Goal: Transaction & Acquisition: Purchase product/service

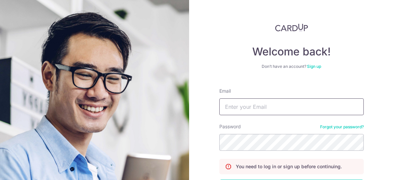
type input "ashley@lecaine.com"
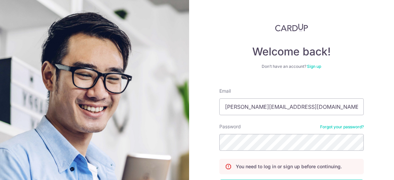
scroll to position [53, 0]
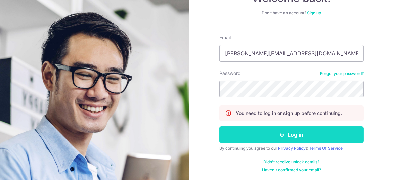
click at [288, 134] on button "Log in" at bounding box center [291, 134] width 144 height 17
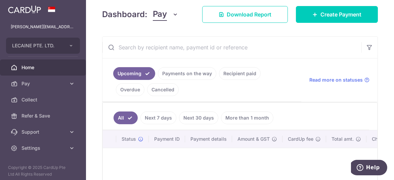
scroll to position [134, 0]
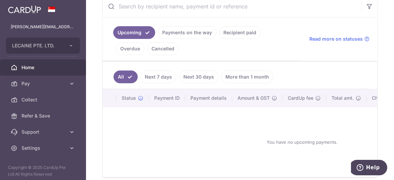
click at [240, 31] on link "Recipient paid" at bounding box center [240, 32] width 42 height 13
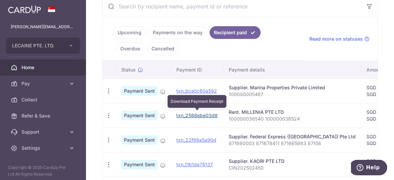
drag, startPoint x: 200, startPoint y: 113, endPoint x: 229, endPoint y: 38, distance: 80.9
click at [200, 113] on link "txn_2588ebe03d8" at bounding box center [196, 116] width 41 height 6
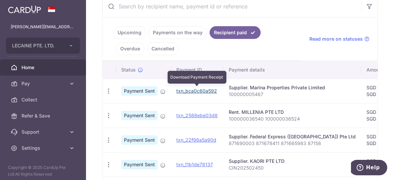
drag, startPoint x: 195, startPoint y: 88, endPoint x: 231, endPoint y: 32, distance: 66.4
click at [195, 88] on link "txn_bca0c60a592" at bounding box center [196, 91] width 41 height 6
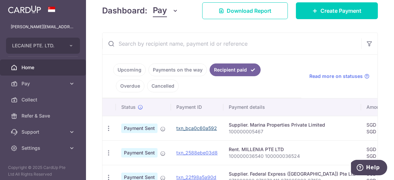
scroll to position [67, 0]
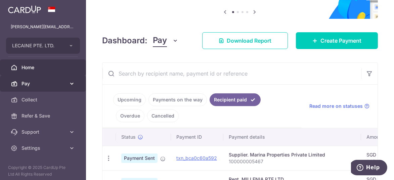
click at [58, 83] on span "Pay" at bounding box center [43, 83] width 44 height 7
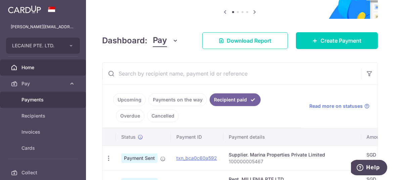
click at [49, 95] on link "Payments" at bounding box center [43, 100] width 86 height 16
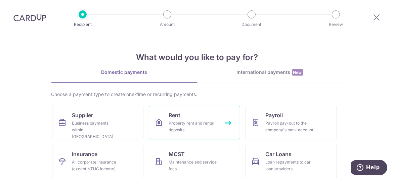
click at [188, 124] on div "Property rent and rental deposits" at bounding box center [193, 126] width 48 height 13
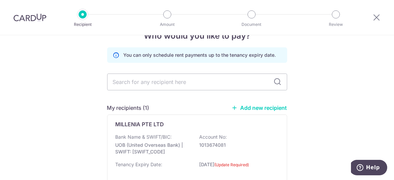
scroll to position [34, 0]
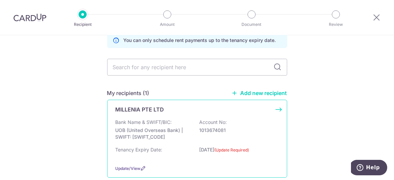
click at [209, 148] on p "[DATE] (Update Required)" at bounding box center [237, 151] width 75 height 11
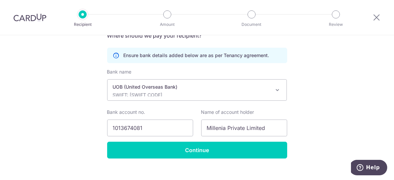
scroll to position [147, 0]
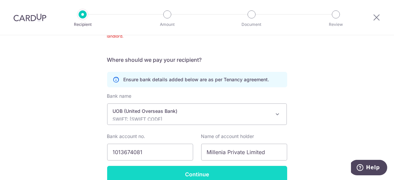
click at [202, 169] on input "Continue" at bounding box center [197, 174] width 180 height 17
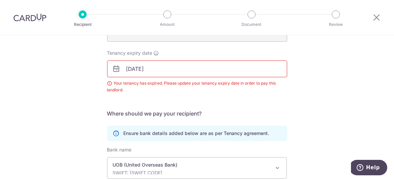
scroll to position [71, 0]
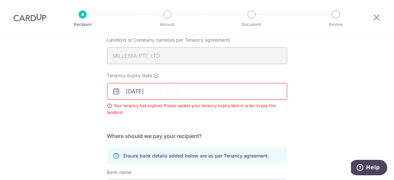
click at [168, 92] on body "Recipient Amount Document Review Recipient Details Your recipient does not need…" at bounding box center [197, 90] width 394 height 180
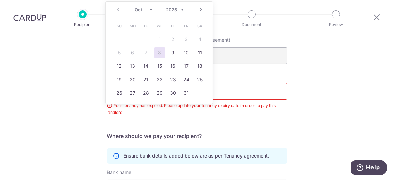
click at [329, 70] on div "Recipient Details Your recipient does not need a CardUp account to receive your…" at bounding box center [197, 127] width 394 height 326
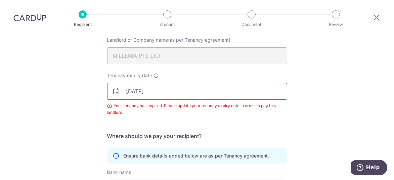
click at [184, 93] on body "Recipient Amount Document Review Recipient Details Your recipient does not need…" at bounding box center [197, 90] width 394 height 180
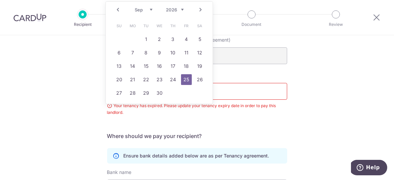
type input "[DATE]"
click at [315, 101] on div "Recipient Details Your recipient does not need a CardUp account to receive your…" at bounding box center [197, 127] width 394 height 326
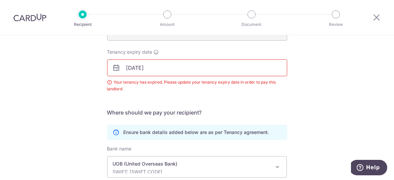
scroll to position [105, 0]
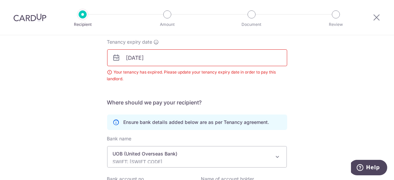
click at [302, 116] on div "Recipient Details Your recipient does not need a CardUp account to receive your…" at bounding box center [197, 93] width 394 height 326
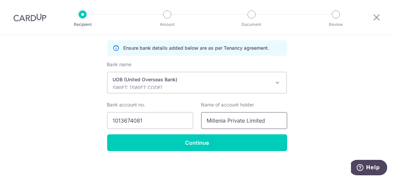
scroll to position [181, 0]
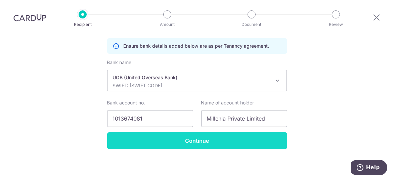
click at [218, 143] on input "Continue" at bounding box center [197, 140] width 180 height 17
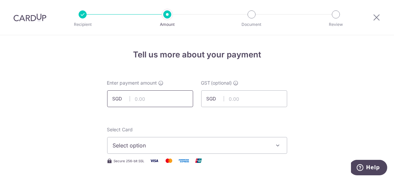
click at [160, 99] on input "text" at bounding box center [150, 98] width 86 height 17
paste input "14,694.00"
type input "14,694.00"
click at [247, 98] on input "text" at bounding box center [244, 98] width 86 height 17
paste input "1,322.46"
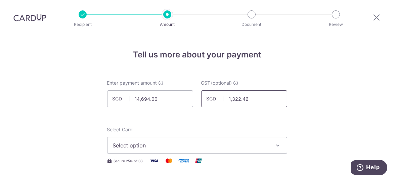
type input "1,322.46"
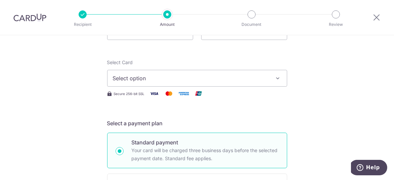
click at [258, 79] on span "Select option" at bounding box center [191, 78] width 157 height 8
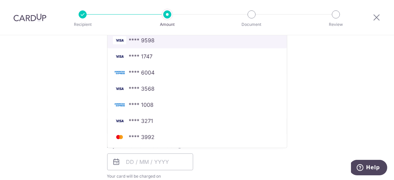
scroll to position [235, 0]
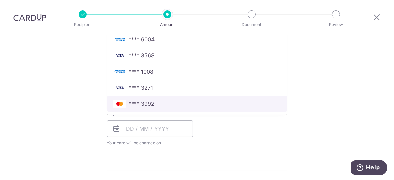
drag, startPoint x: 149, startPoint y: 103, endPoint x: 178, endPoint y: 103, distance: 28.2
click at [149, 103] on span "**** 3992" at bounding box center [142, 104] width 26 height 8
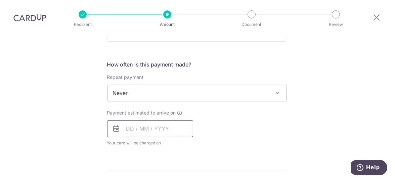
click at [127, 126] on input "text" at bounding box center [150, 128] width 86 height 17
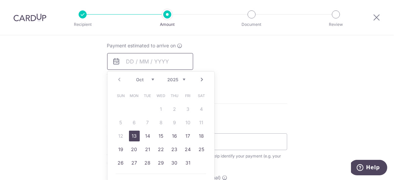
scroll to position [302, 0]
click at [130, 136] on link "13" at bounding box center [134, 135] width 11 height 11
type input "13/10/2025"
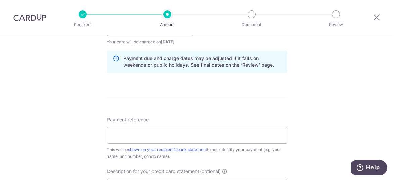
scroll to position [403, 0]
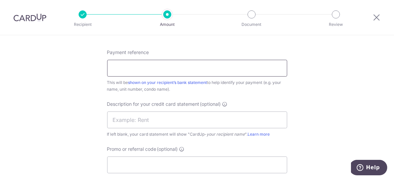
click at [181, 65] on input "Payment reference" at bounding box center [197, 68] width 180 height 17
paste input "100000037089"
type input "100000037089"
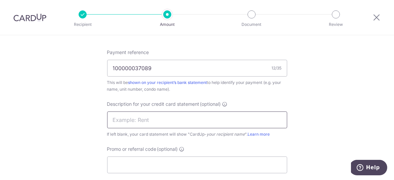
click at [162, 116] on input "text" at bounding box center [197, 120] width 180 height 17
type input "Rent"
click at [145, 167] on input "Promo or referral code (optional)" at bounding box center [197, 165] width 180 height 17
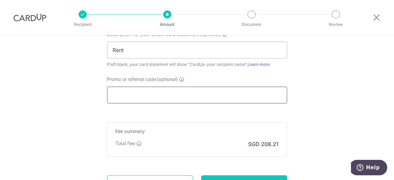
scroll to position [503, 0]
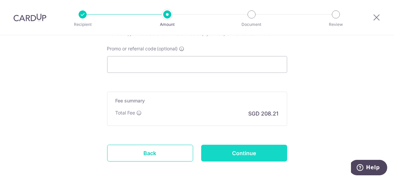
click at [245, 149] on input "Continue" at bounding box center [244, 153] width 86 height 17
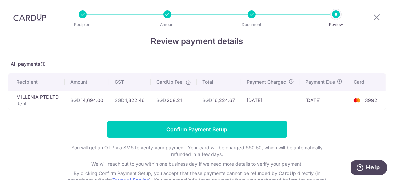
scroll to position [34, 0]
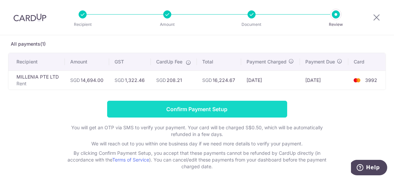
click at [220, 109] on input "Confirm Payment Setup" at bounding box center [197, 109] width 180 height 17
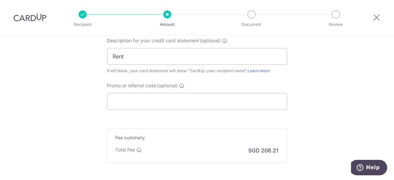
scroll to position [528, 0]
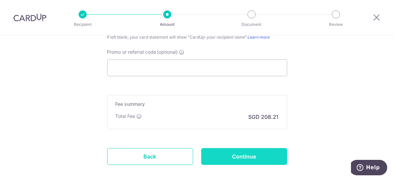
click at [240, 157] on input "Continue" at bounding box center [244, 156] width 86 height 17
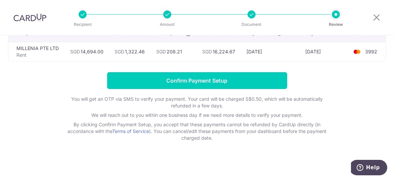
scroll to position [29, 0]
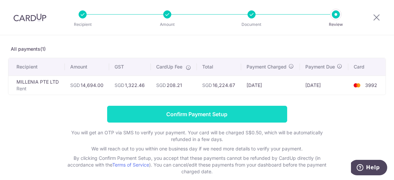
click at [226, 117] on input "Confirm Payment Setup" at bounding box center [197, 114] width 180 height 17
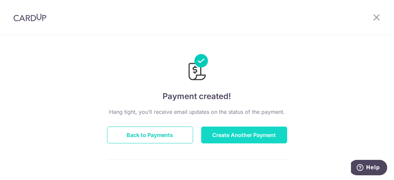
click at [250, 132] on button "Create Another Payment" at bounding box center [244, 135] width 86 height 17
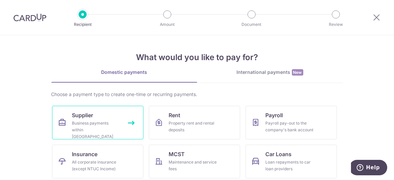
click at [78, 121] on div "Business payments within Singapore" at bounding box center [96, 130] width 48 height 20
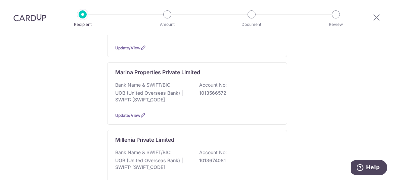
scroll to position [437, 0]
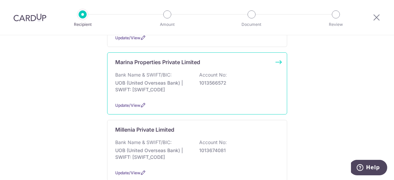
click at [126, 72] on p "Bank Name & SWIFT/BIC:" at bounding box center [144, 75] width 56 height 7
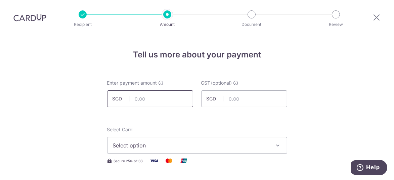
click at [164, 99] on input "text" at bounding box center [150, 98] width 86 height 17
type input "160.00"
type input "14.40"
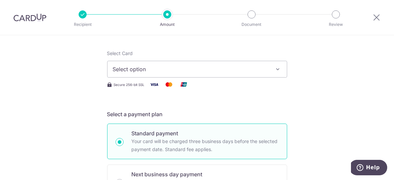
click at [258, 68] on span "Select option" at bounding box center [191, 69] width 157 height 8
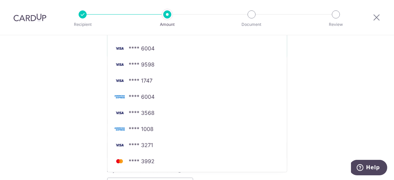
scroll to position [278, 0]
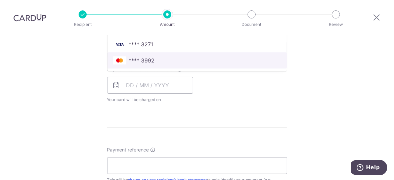
click at [145, 59] on span "**** 3992" at bounding box center [142, 60] width 26 height 8
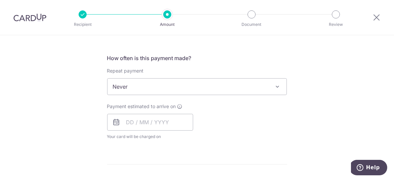
scroll to position [244, 0]
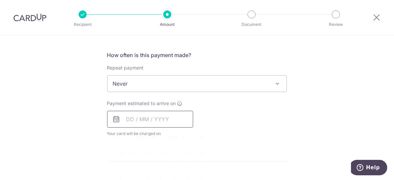
click at [146, 112] on input "text" at bounding box center [150, 119] width 86 height 17
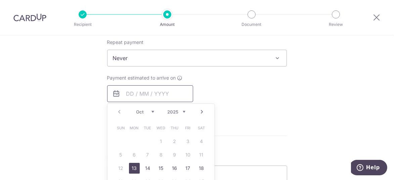
scroll to position [278, 0]
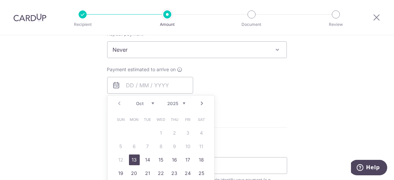
click at [135, 157] on link "13" at bounding box center [134, 160] width 11 height 11
type input "[DATE]"
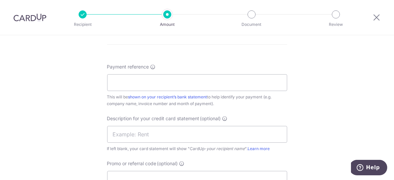
scroll to position [379, 0]
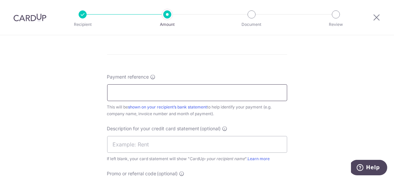
click at [156, 87] on input "Payment reference" at bounding box center [197, 92] width 180 height 17
paste input "100000005510"
type input "100000005510"
click at [272, 64] on form "Enter payment amount SGD 160.00 160.00 GST (optional) SGD 14.40 14.40 Select Ca…" at bounding box center [197, 3] width 180 height 604
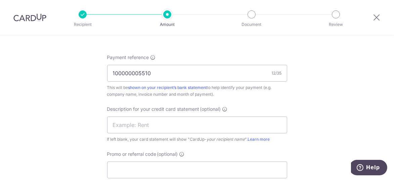
scroll to position [412, 0]
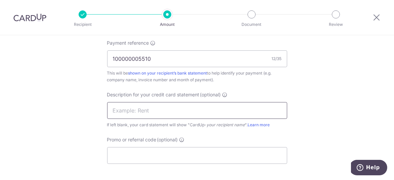
click at [222, 109] on input "text" at bounding box center [197, 110] width 180 height 17
type input "Cleaning SVC"
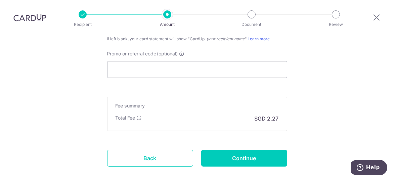
scroll to position [533, 0]
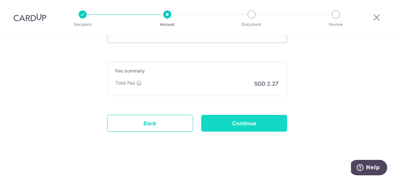
click at [261, 122] on input "Continue" at bounding box center [244, 123] width 86 height 17
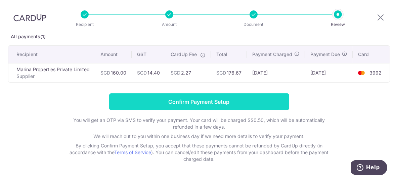
scroll to position [32, 0]
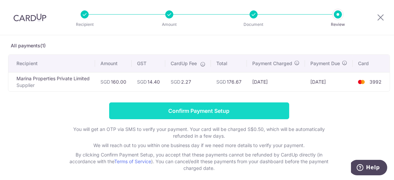
click at [255, 114] on input "Confirm Payment Setup" at bounding box center [199, 110] width 180 height 17
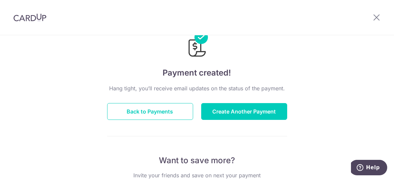
scroll to position [34, 0]
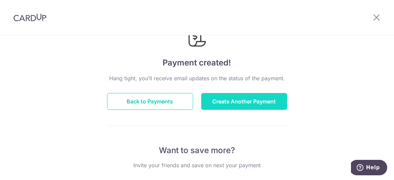
click at [237, 102] on button "Create Another Payment" at bounding box center [244, 101] width 86 height 17
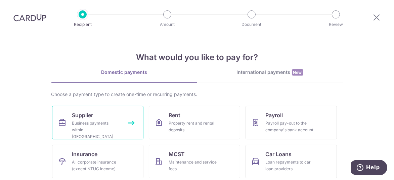
drag, startPoint x: 96, startPoint y: 120, endPoint x: 107, endPoint y: 116, distance: 11.0
click at [96, 120] on div "Business payments within Singapore" at bounding box center [96, 130] width 48 height 20
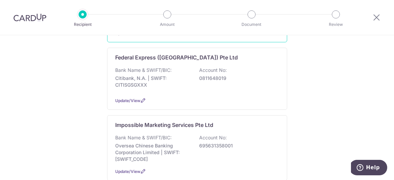
scroll to position [202, 0]
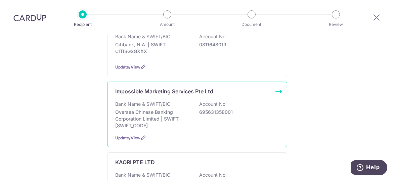
click at [144, 109] on p "Oversea Chinese Banking Corporation Limited | SWIFT: OCBCSGSGXXX" at bounding box center [153, 119] width 75 height 20
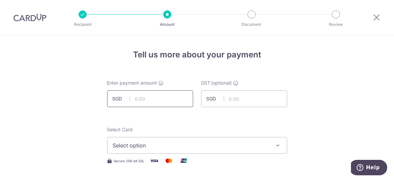
click at [166, 100] on input "text" at bounding box center [150, 98] width 86 height 17
paste input "7150.46"
type input "7,150.46"
click at [240, 97] on input "text" at bounding box center [244, 98] width 86 height 17
paste input "643.54"
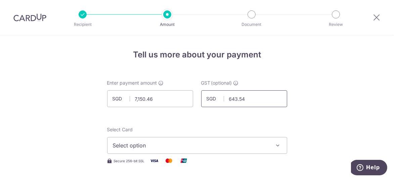
type input "643.54"
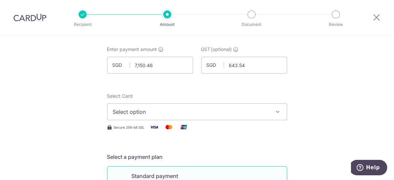
click at [277, 108] on icon "button" at bounding box center [278, 111] width 7 height 7
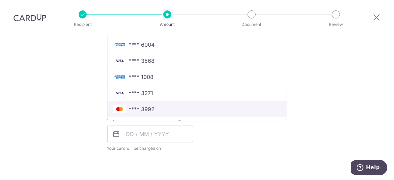
scroll to position [235, 0]
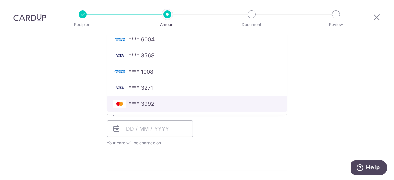
click at [176, 102] on span "**** 3992" at bounding box center [197, 104] width 169 height 8
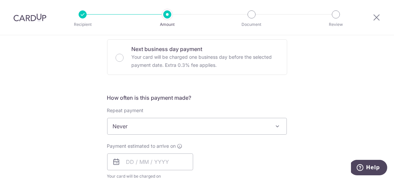
scroll to position [269, 0]
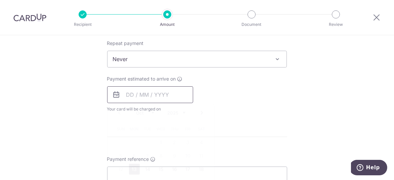
click at [125, 92] on input "text" at bounding box center [150, 94] width 86 height 17
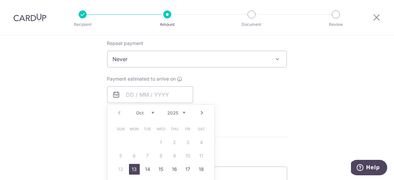
drag, startPoint x: 133, startPoint y: 170, endPoint x: 278, endPoint y: 127, distance: 151.3
click at [133, 170] on link "13" at bounding box center [134, 169] width 11 height 11
type input "[DATE]"
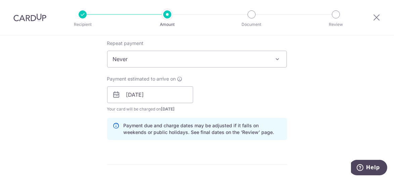
click at [339, 114] on div "Tell us more about your payment Enter payment amount SGD 7,150.46 7150.46 GST (…" at bounding box center [197, 107] width 394 height 680
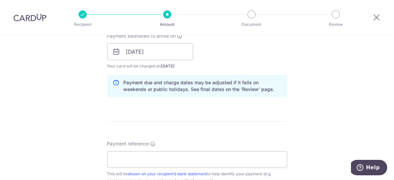
scroll to position [302, 0]
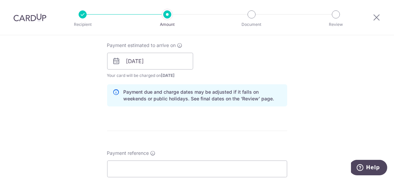
click at [257, 117] on form "Enter payment amount SGD 7,150.46 7150.46 GST (optional) SGD 643.54 643.54 Sele…" at bounding box center [197, 79] width 180 height 604
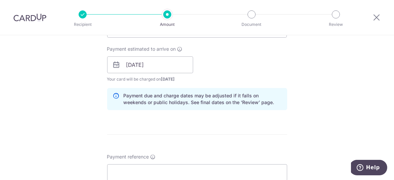
scroll to position [336, 0]
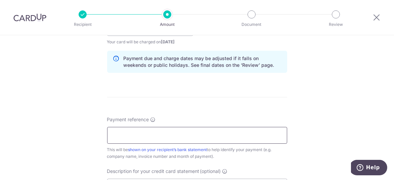
click at [182, 139] on input "Payment reference" at bounding box center [197, 135] width 180 height 17
paste input "'007340 & 007447"
drag, startPoint x: 113, startPoint y: 134, endPoint x: 143, endPoint y: 94, distance: 50.0
click at [114, 133] on input "'007340 & 007447" at bounding box center [197, 135] width 180 height 17
type input "007340 & 007447"
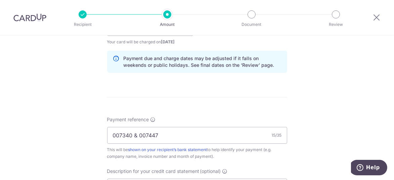
click at [346, 105] on div "Tell us more about your payment Enter payment amount SGD 7,150.46 7150.46 GST (…" at bounding box center [197, 39] width 394 height 680
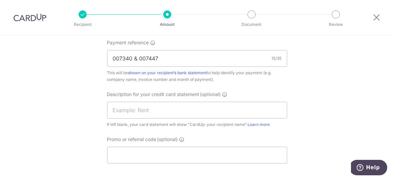
scroll to position [403, 0]
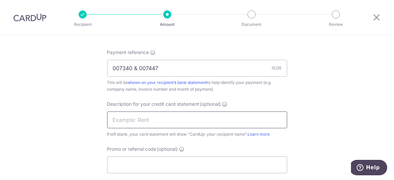
click at [219, 112] on input "text" at bounding box center [197, 120] width 180 height 17
click at [172, 116] on input "text" at bounding box center [197, 120] width 180 height 17
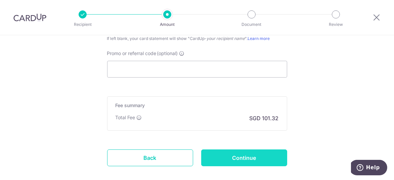
scroll to position [533, 0]
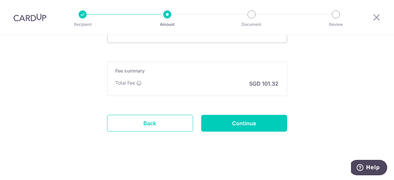
type input "SEO & PPC"
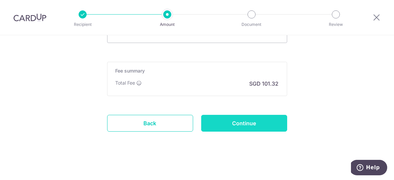
click at [268, 120] on input "Continue" at bounding box center [244, 123] width 86 height 17
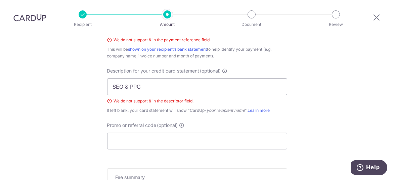
scroll to position [311, 0]
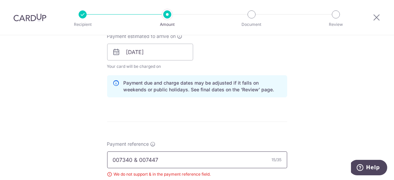
click at [135, 158] on input "007340 & 007447" at bounding box center [197, 159] width 180 height 17
type input "007340, 007447"
click at [199, 128] on form "Enter payment amount SGD 7,150.46 7150.46 GST (optional) SGD 643.54 643.54 Sele…" at bounding box center [197, 79] width 180 height 623
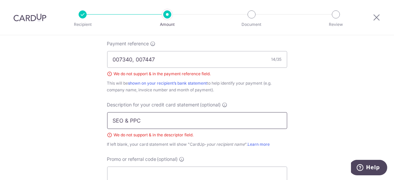
click at [126, 120] on input "SEO & PPC" at bounding box center [197, 120] width 180 height 17
type input "SEO, PPC"
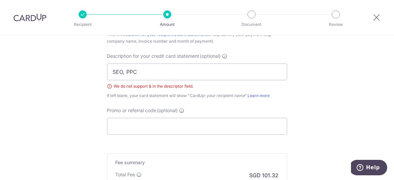
scroll to position [513, 0]
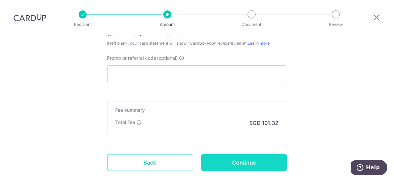
click at [260, 158] on input "Continue" at bounding box center [244, 162] width 86 height 17
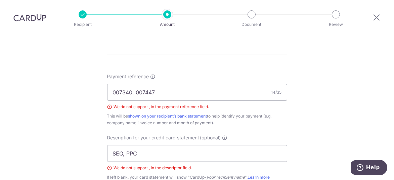
scroll to position [379, 0]
click at [132, 95] on input "007340, 007447" at bounding box center [197, 92] width 180 height 17
type input "007340 007447"
click at [125, 153] on input "SEO, PPC" at bounding box center [197, 153] width 180 height 17
type input "SEO PPC"
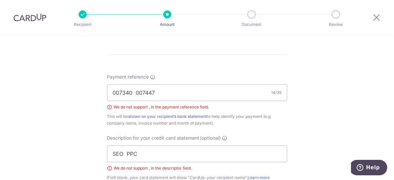
click at [309, 103] on div "Tell us more about your payment Enter payment amount SGD 7,150.46 7150.46 GST (…" at bounding box center [197, 6] width 394 height 699
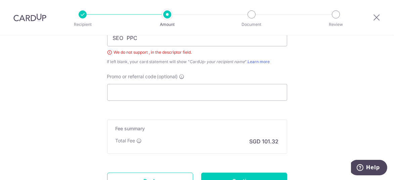
scroll to position [513, 0]
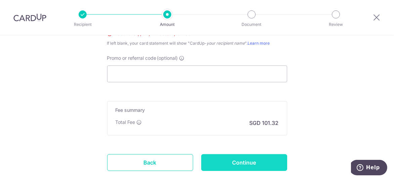
click at [253, 162] on input "Continue" at bounding box center [244, 162] width 86 height 17
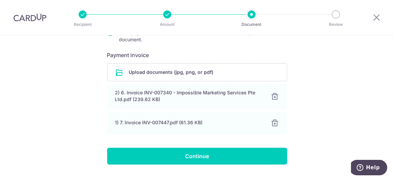
scroll to position [116, 0]
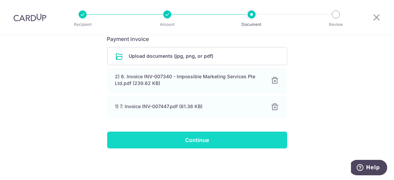
click at [228, 141] on input "Continue" at bounding box center [197, 140] width 180 height 17
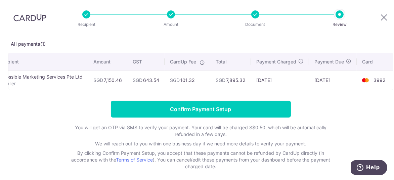
scroll to position [0, 23]
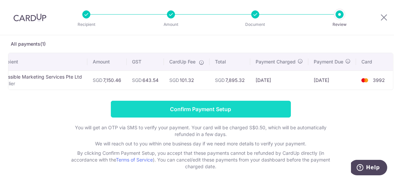
click at [231, 114] on input "Confirm Payment Setup" at bounding box center [201, 109] width 180 height 17
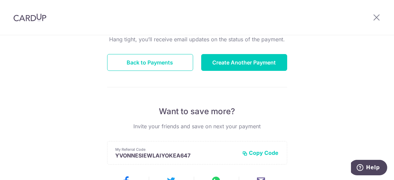
scroll to position [67, 0]
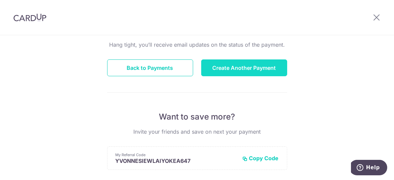
click at [257, 69] on button "Create Another Payment" at bounding box center [244, 67] width 86 height 17
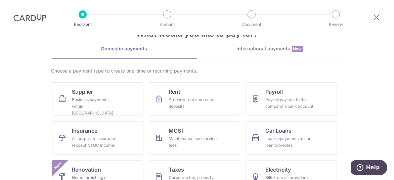
scroll to position [34, 0]
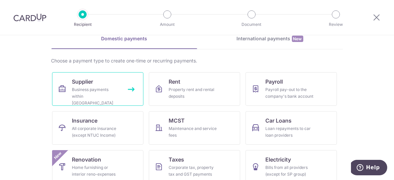
click at [83, 89] on div "Business payments within [GEOGRAPHIC_DATA]" at bounding box center [96, 96] width 48 height 20
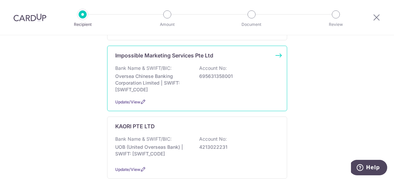
scroll to position [269, 0]
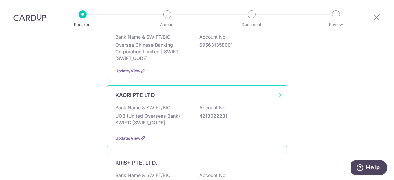
click at [130, 104] on p "Bank Name & SWIFT/BIC:" at bounding box center [144, 107] width 56 height 7
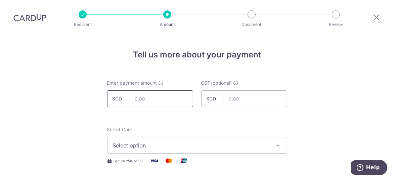
click at [159, 100] on input "text" at bounding box center [150, 98] width 86 height 17
type input "240.00"
type input "21.60"
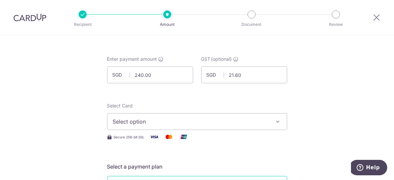
scroll to position [34, 0]
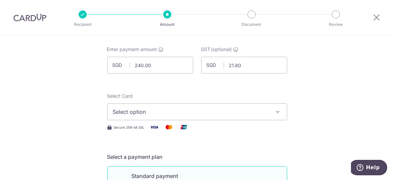
click at [236, 114] on span "Select option" at bounding box center [191, 112] width 157 height 8
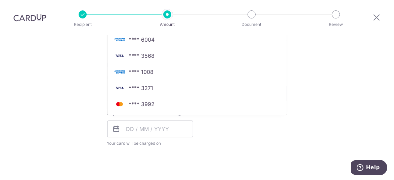
scroll to position [235, 0]
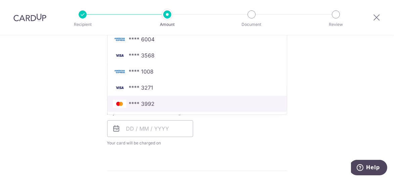
click at [143, 101] on span "**** 3992" at bounding box center [142, 104] width 26 height 8
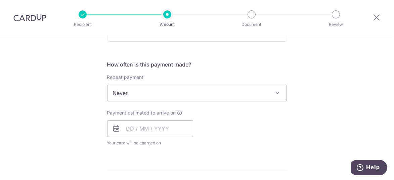
click at [238, 119] on div "Payment estimated to arrive on Your card will be charged on for the first payme…" at bounding box center [197, 127] width 188 height 37
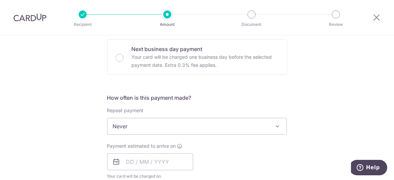
scroll to position [269, 0]
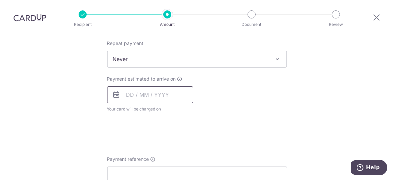
click at [151, 97] on input "text" at bounding box center [150, 94] width 86 height 17
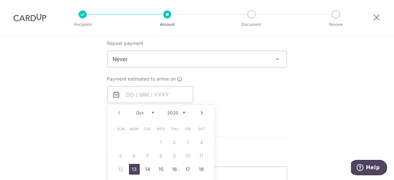
drag, startPoint x: 134, startPoint y: 165, endPoint x: 295, endPoint y: 122, distance: 166.8
click at [134, 165] on link "13" at bounding box center [134, 169] width 11 height 11
type input "13/10/2025"
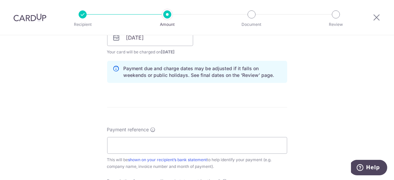
scroll to position [336, 0]
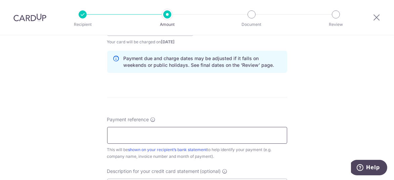
click at [202, 137] on input "Payment reference" at bounding box center [197, 135] width 180 height 17
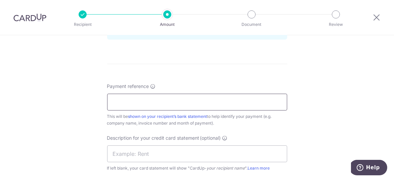
paste input "CIN202503991"
type input "CIN202503991"
click at [160, 153] on input "text" at bounding box center [197, 153] width 180 height 17
type input "Scent"
click at [326, 101] on div "Tell us more about your payment Enter payment amount SGD 240.00 240.00 GST (opt…" at bounding box center [197, 6] width 394 height 680
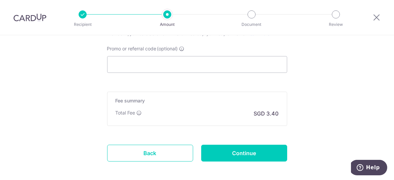
scroll to position [533, 0]
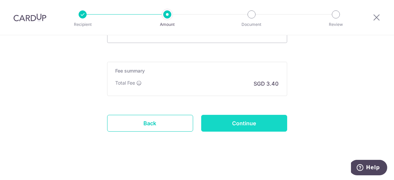
click at [244, 126] on input "Continue" at bounding box center [244, 123] width 86 height 17
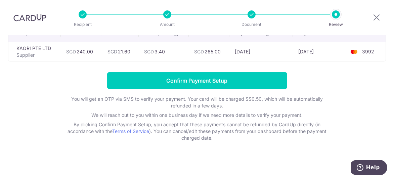
scroll to position [29, 0]
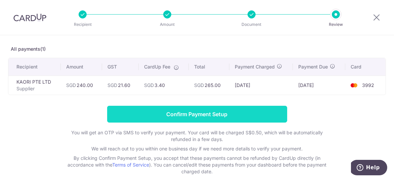
click at [237, 114] on input "Confirm Payment Setup" at bounding box center [197, 114] width 180 height 17
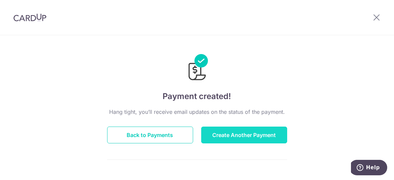
click at [242, 132] on button "Create Another Payment" at bounding box center [244, 135] width 86 height 17
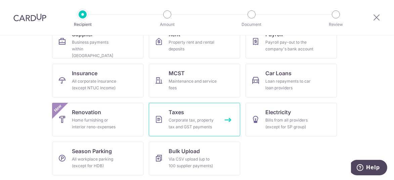
scroll to position [47, 0]
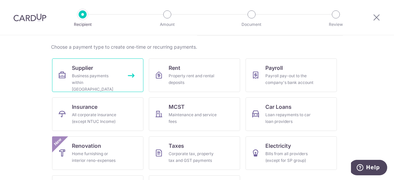
click at [102, 80] on div "Business payments within Singapore" at bounding box center [96, 83] width 48 height 20
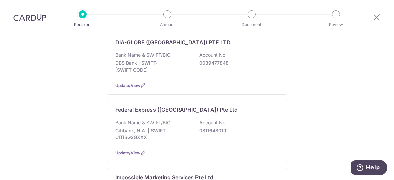
scroll to position [168, 0]
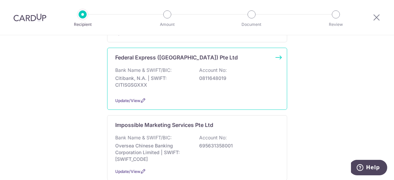
click at [146, 75] on p "Citibank, N.A. | SWIFT: CITISGSGXXX" at bounding box center [153, 81] width 75 height 13
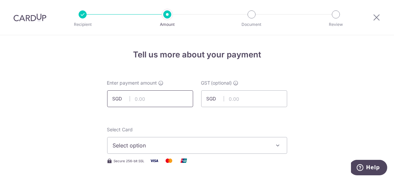
click at [166, 100] on input "text" at bounding box center [150, 98] width 86 height 17
type input "1,067.12"
click at [271, 145] on button "Select option" at bounding box center [197, 145] width 180 height 17
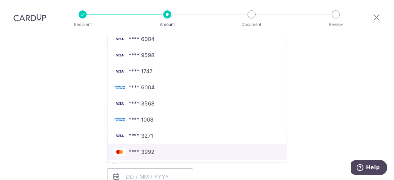
scroll to position [202, 0]
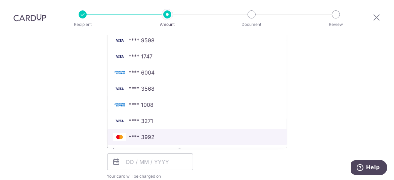
click at [158, 133] on span "**** 3992" at bounding box center [197, 137] width 169 height 8
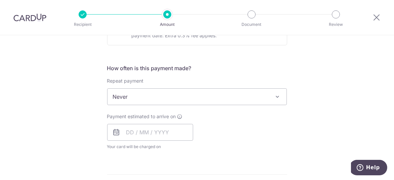
scroll to position [269, 0]
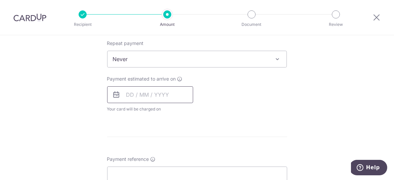
click at [126, 97] on input "text" at bounding box center [150, 94] width 86 height 17
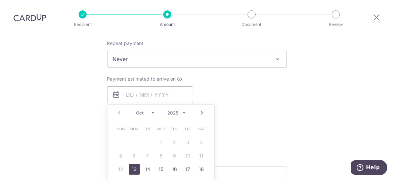
click at [135, 169] on link "13" at bounding box center [134, 169] width 11 height 11
type input "[DATE]"
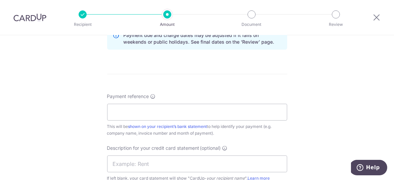
scroll to position [369, 0]
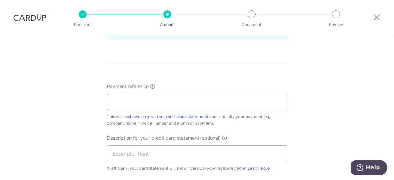
click at [216, 103] on input "Payment reference" at bounding box center [197, 102] width 180 height 17
paste input "8-718-12349, 8-718-33356, 8-718-549"
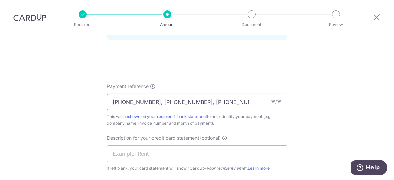
click at [118, 99] on input "8-718-12349, 8-718-33356, 8-718-549" at bounding box center [197, 102] width 180 height 17
click at [192, 104] on input "871812349 33356 549" at bounding box center [197, 102] width 180 height 17
paste input "27, 8-718-72934,"
click at [175, 99] on input "871812349 33356 54927, 8-718-72934," at bounding box center [197, 102] width 180 height 17
paste input "97841"
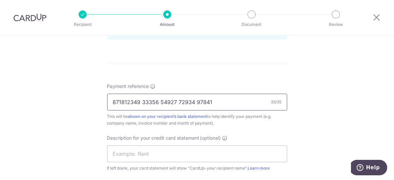
click at [140, 100] on input "871812349 33356 54927 72934 97841" at bounding box center [197, 102] width 180 height 17
click at [160, 100] on input "871812349 33356 54927 72934 97841" at bounding box center [197, 102] width 180 height 17
click at [179, 100] on input "871812349 33356 54927 72934 97841" at bounding box center [197, 102] width 180 height 17
click at [197, 99] on input "871812349 33356 54927 72934 97841" at bounding box center [197, 102] width 180 height 17
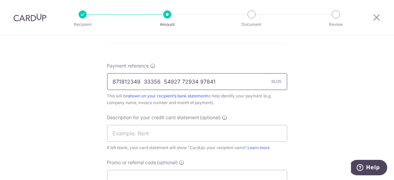
scroll to position [403, 0]
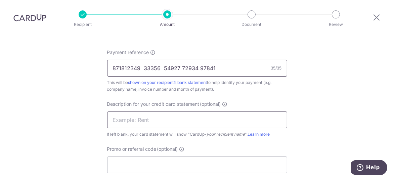
type input "871812349 33356 54927 72934 97841"
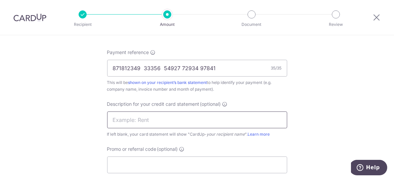
click at [224, 121] on input "text" at bounding box center [197, 120] width 180 height 17
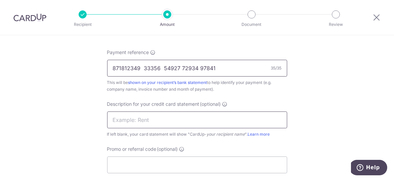
type input "Fedex"
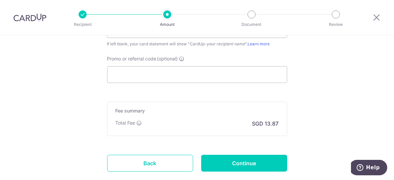
scroll to position [503, 0]
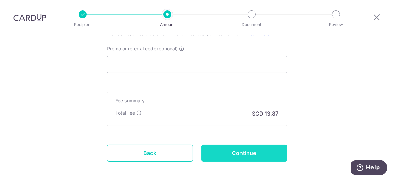
click at [229, 152] on input "Continue" at bounding box center [244, 153] width 86 height 17
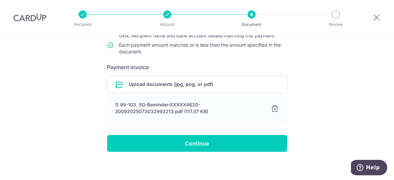
scroll to position [91, 0]
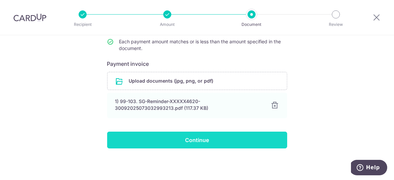
click at [196, 140] on input "Continue" at bounding box center [197, 140] width 180 height 17
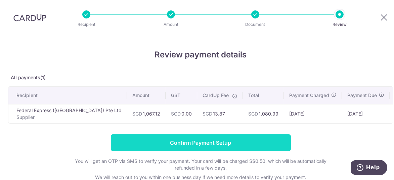
click at [228, 142] on input "Confirm Payment Setup" at bounding box center [201, 142] width 180 height 17
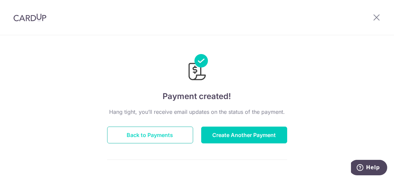
click at [139, 135] on button "Back to Payments" at bounding box center [150, 135] width 86 height 17
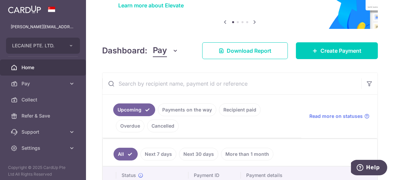
scroll to position [67, 0]
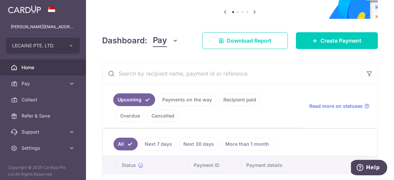
click at [194, 100] on link "Payments on the way" at bounding box center [187, 99] width 58 height 13
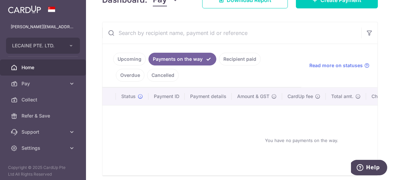
scroll to position [134, 0]
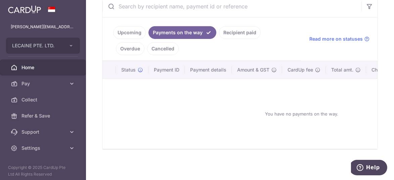
click at [129, 31] on link "Upcoming" at bounding box center [129, 32] width 33 height 13
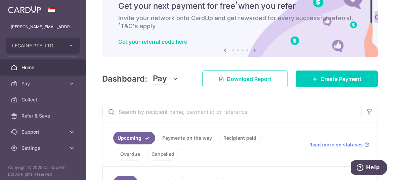
scroll to position [0, 0]
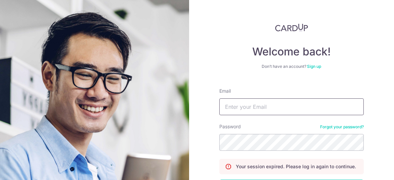
click at [305, 107] on input "Email" at bounding box center [291, 106] width 144 height 17
type input "ashley@lecaine.com"
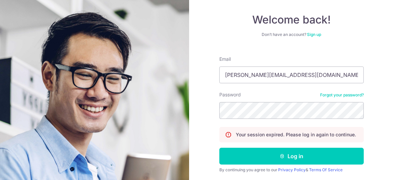
scroll to position [53, 0]
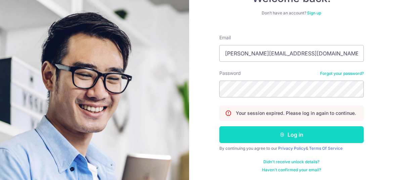
click at [288, 131] on button "Log in" at bounding box center [291, 134] width 144 height 17
